Goal: Navigation & Orientation: Find specific page/section

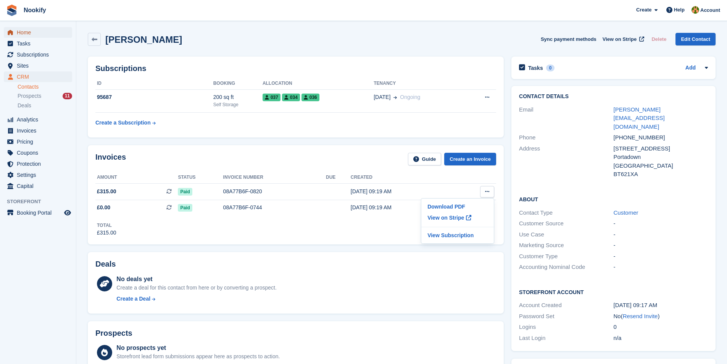
click at [28, 32] on span "Home" at bounding box center [40, 32] width 46 height 11
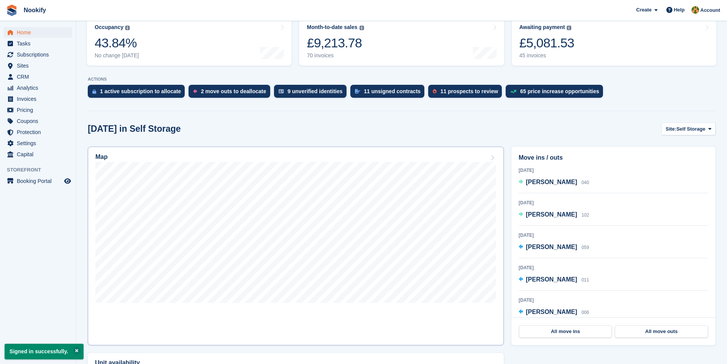
scroll to position [115, 0]
